Goal: Transaction & Acquisition: Download file/media

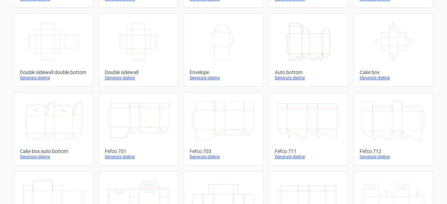
scroll to position [174, 0]
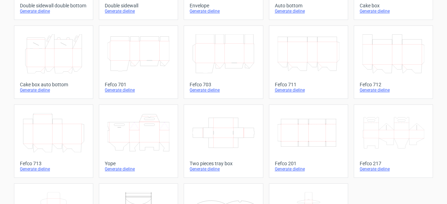
click at [287, 171] on div "Generate dieline" at bounding box center [308, 169] width 67 height 6
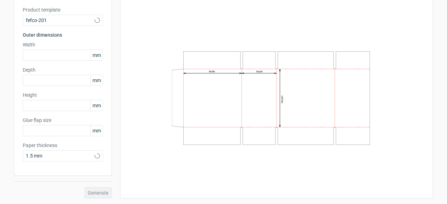
type input "20"
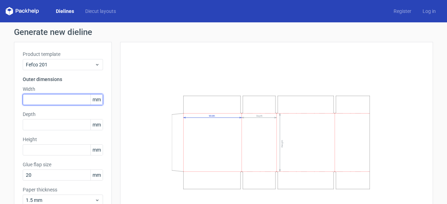
click at [61, 101] on input "text" at bounding box center [63, 99] width 80 height 11
type input "380"
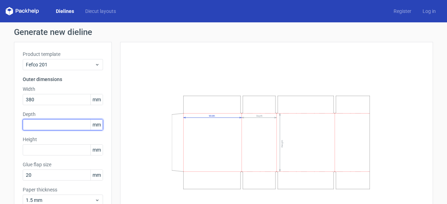
click at [61, 125] on input "text" at bounding box center [63, 124] width 80 height 11
type input "90"
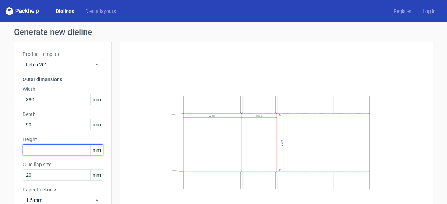
click at [67, 150] on input "text" at bounding box center [63, 149] width 80 height 11
type input "250"
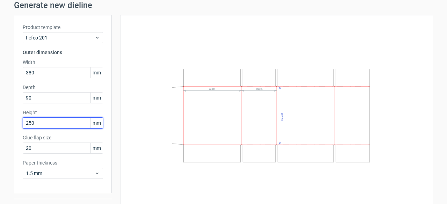
scroll to position [44, 0]
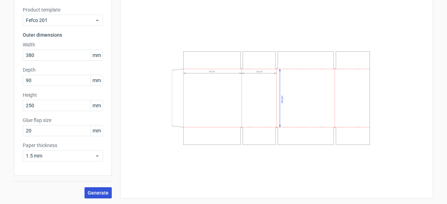
click at [106, 193] on button "Generate" at bounding box center [98, 192] width 27 height 11
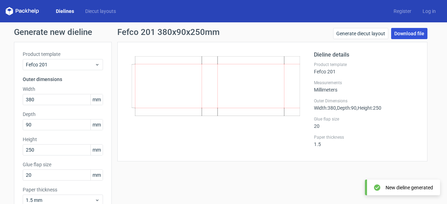
click at [405, 31] on link "Download file" at bounding box center [409, 33] width 36 height 11
